Goal: Obtain resource: Download file/media

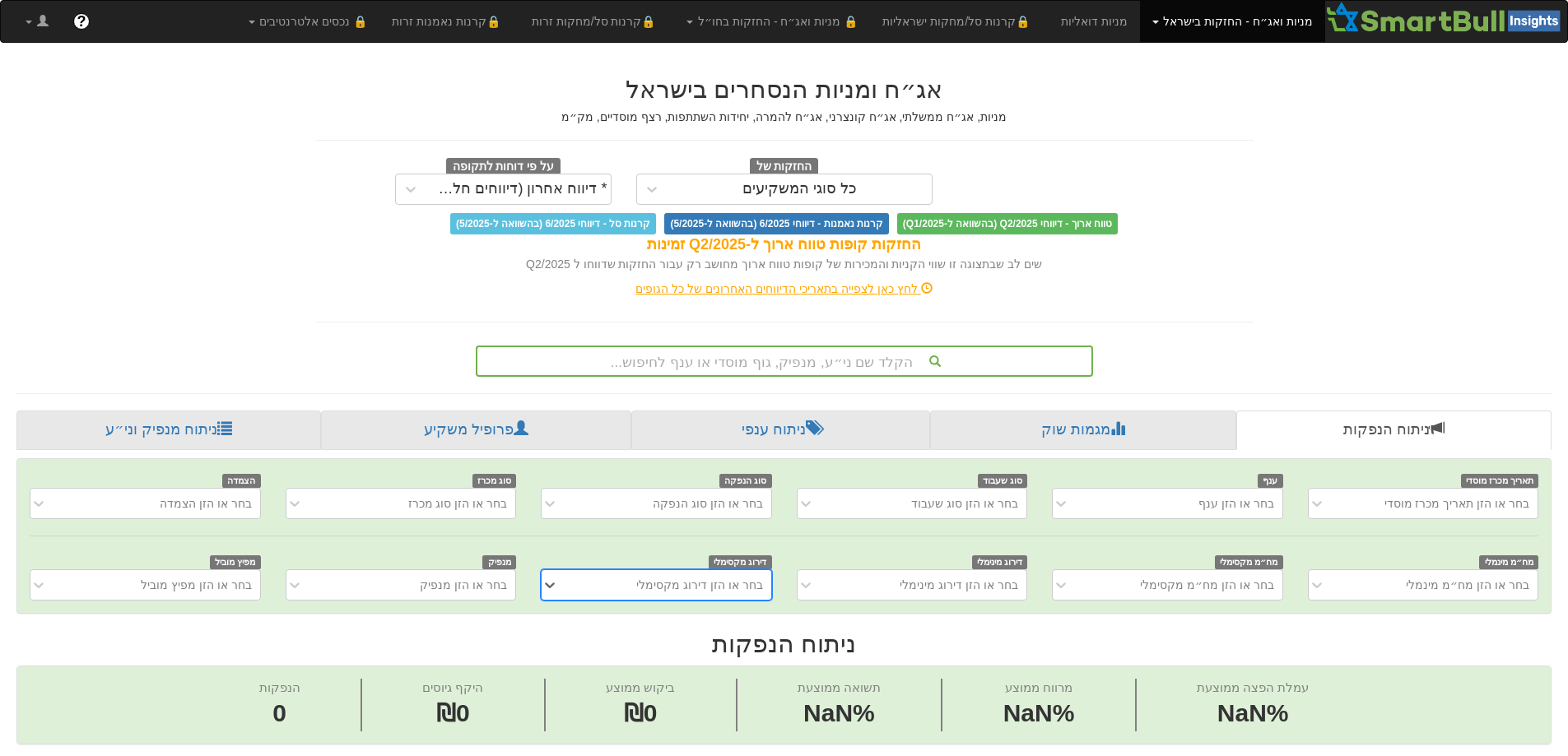
scroll to position [0, 13]
click at [679, 356] on div "הקלד שם ני״ע, מנפיק, גוף מוסדי או ענף לחיפוש..." at bounding box center [784, 361] width 617 height 32
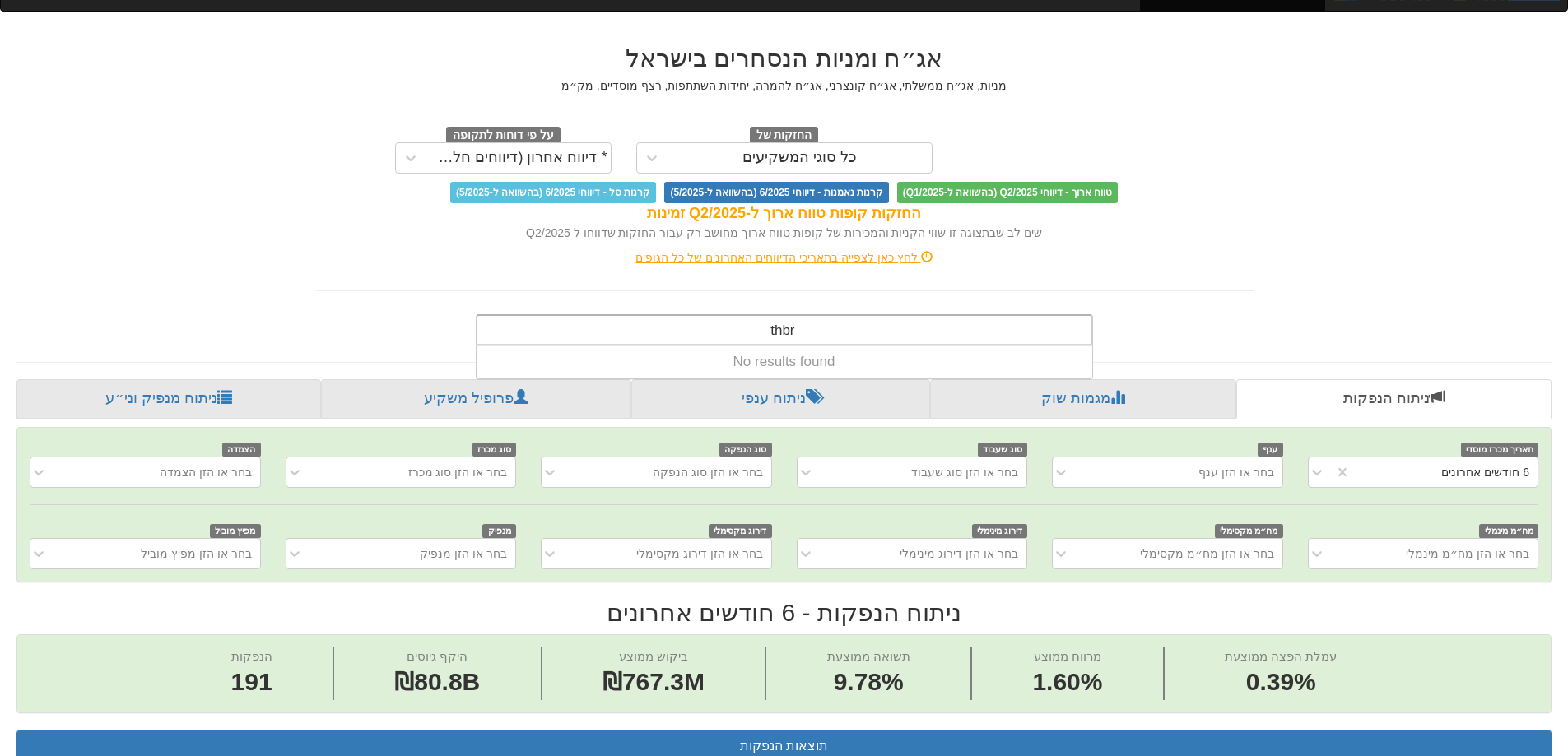
scroll to position [0, 3000]
type input "t"
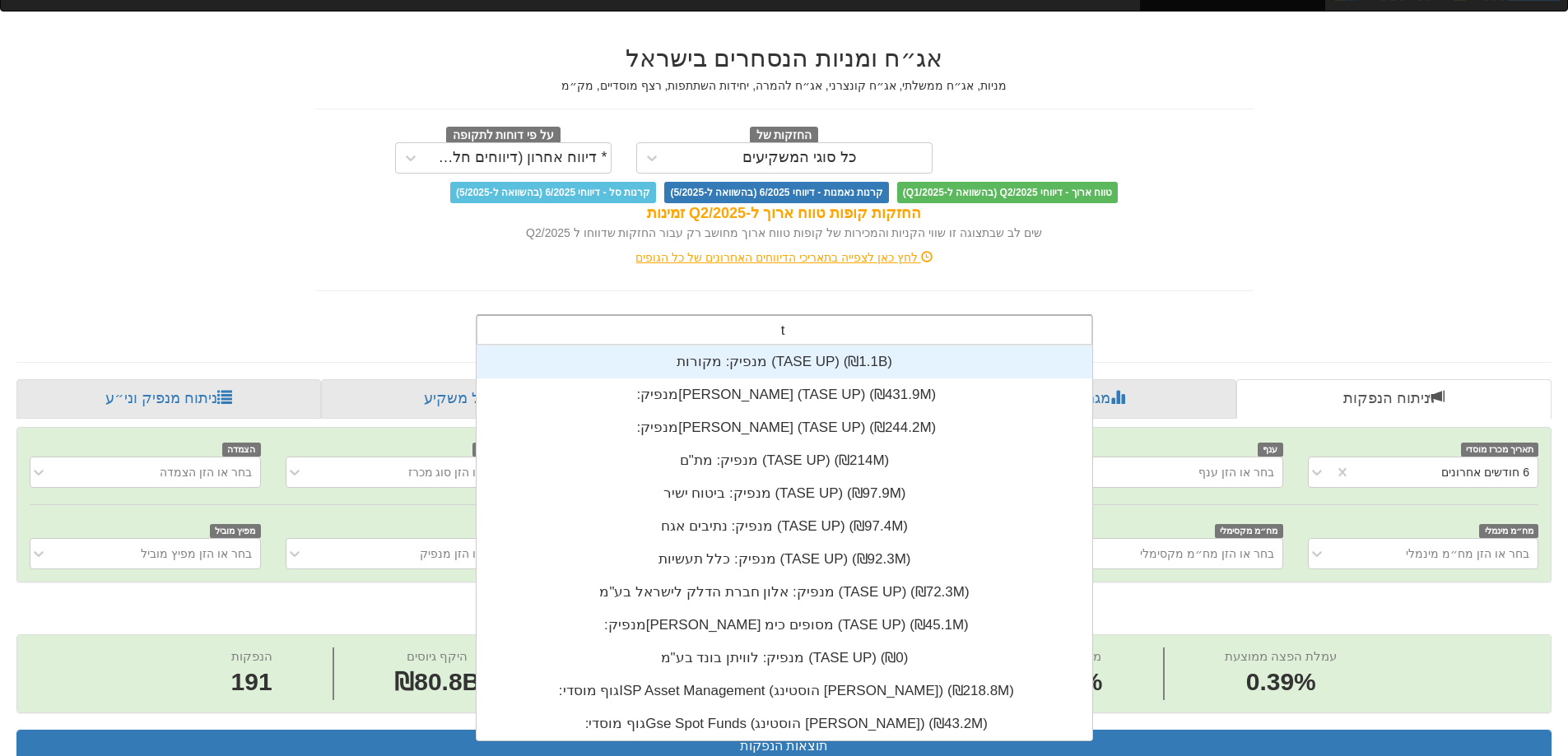
scroll to position [410, 0]
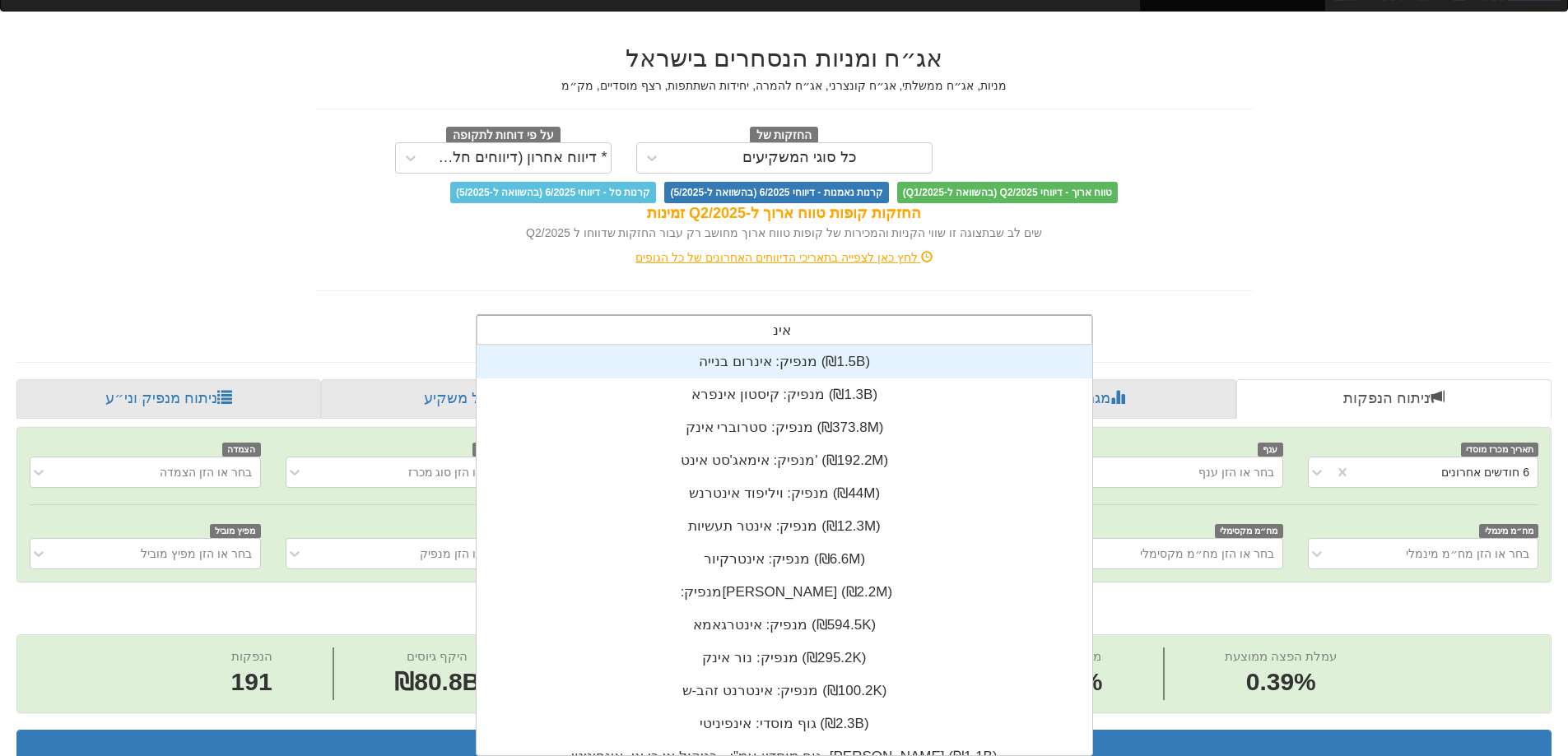
type input "אינר"
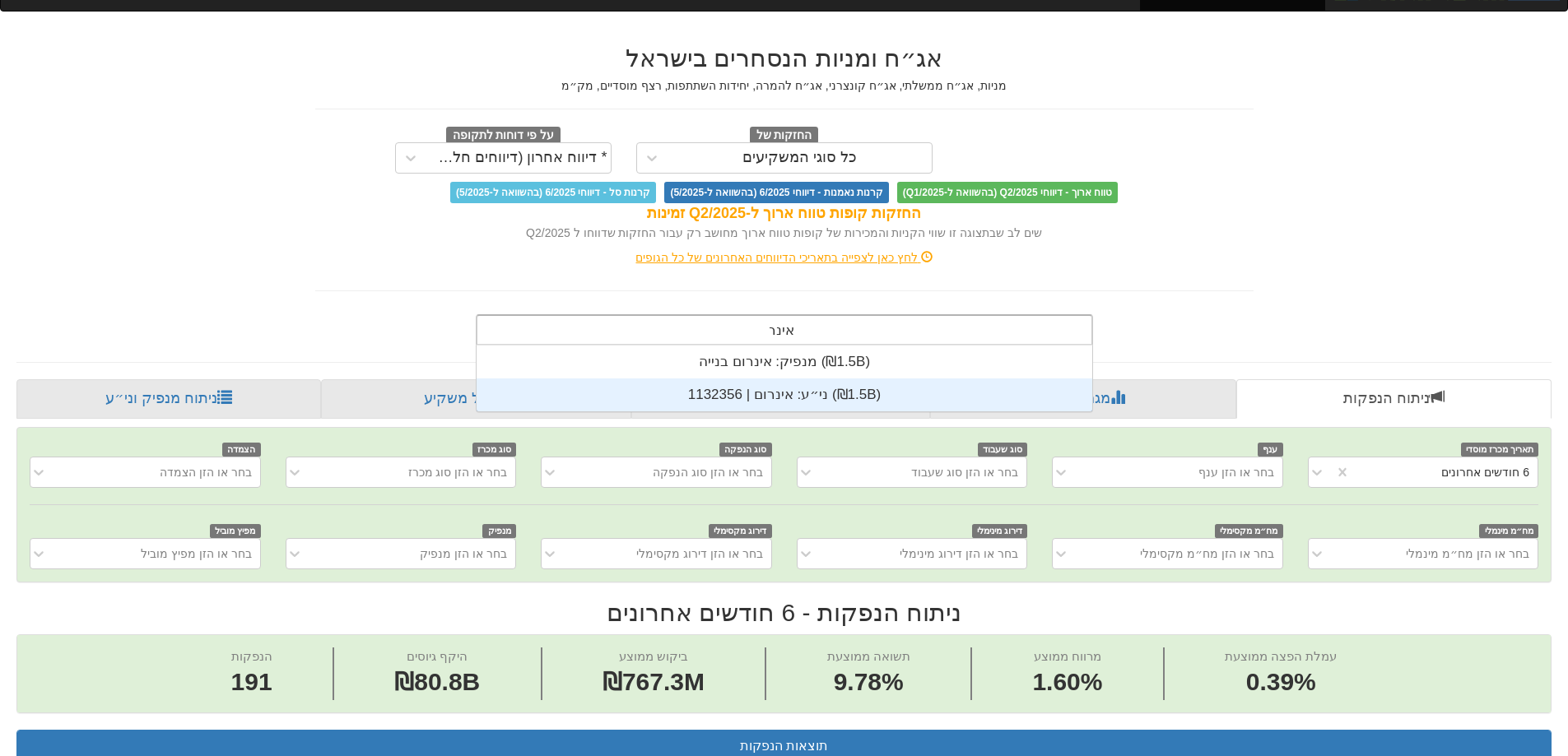
click at [770, 390] on div "ני״ע: ‏אינרום | 1132356 ‎(₪1.5B)‎" at bounding box center [784, 394] width 615 height 33
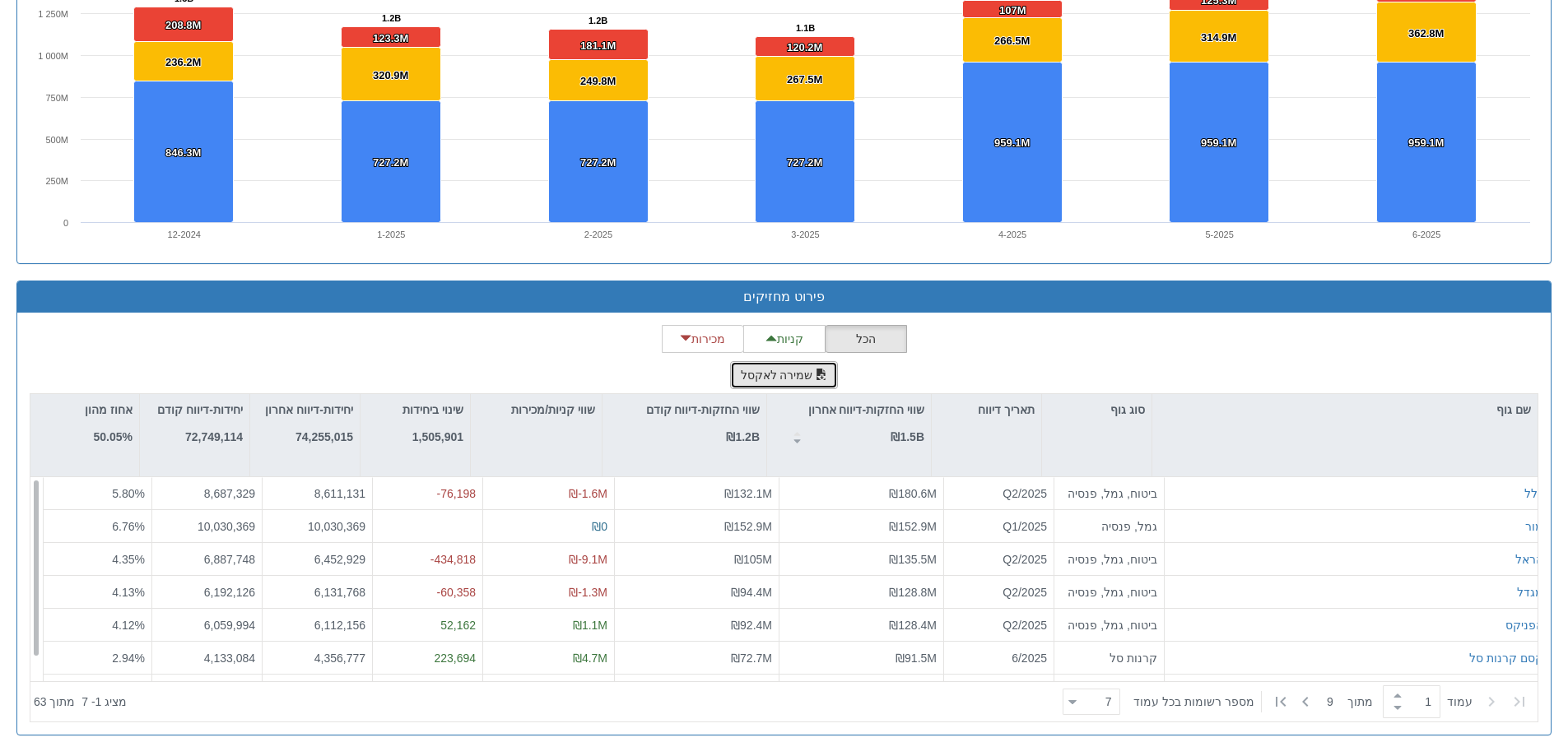
click at [797, 373] on button "שמירה לאקסל" at bounding box center [784, 374] width 109 height 28
